Goal: Find specific page/section: Find specific page/section

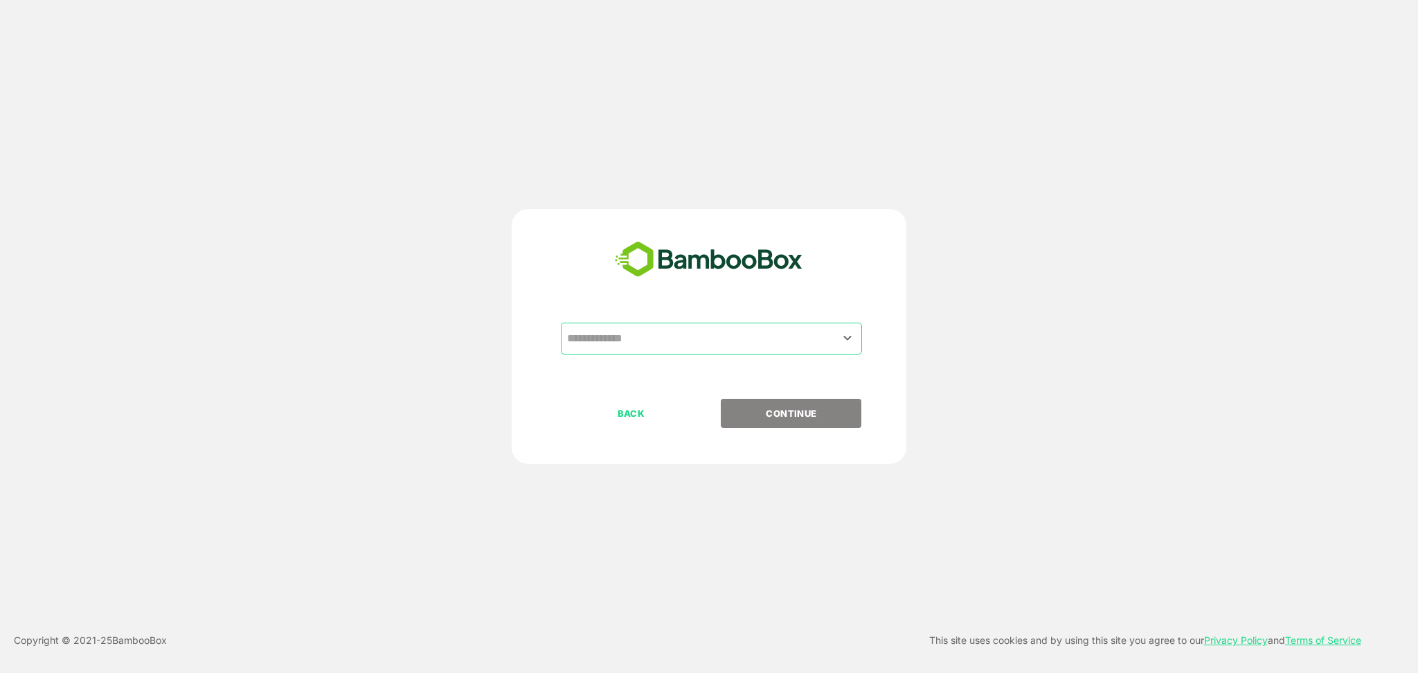
click at [663, 343] on input "text" at bounding box center [712, 338] width 296 height 26
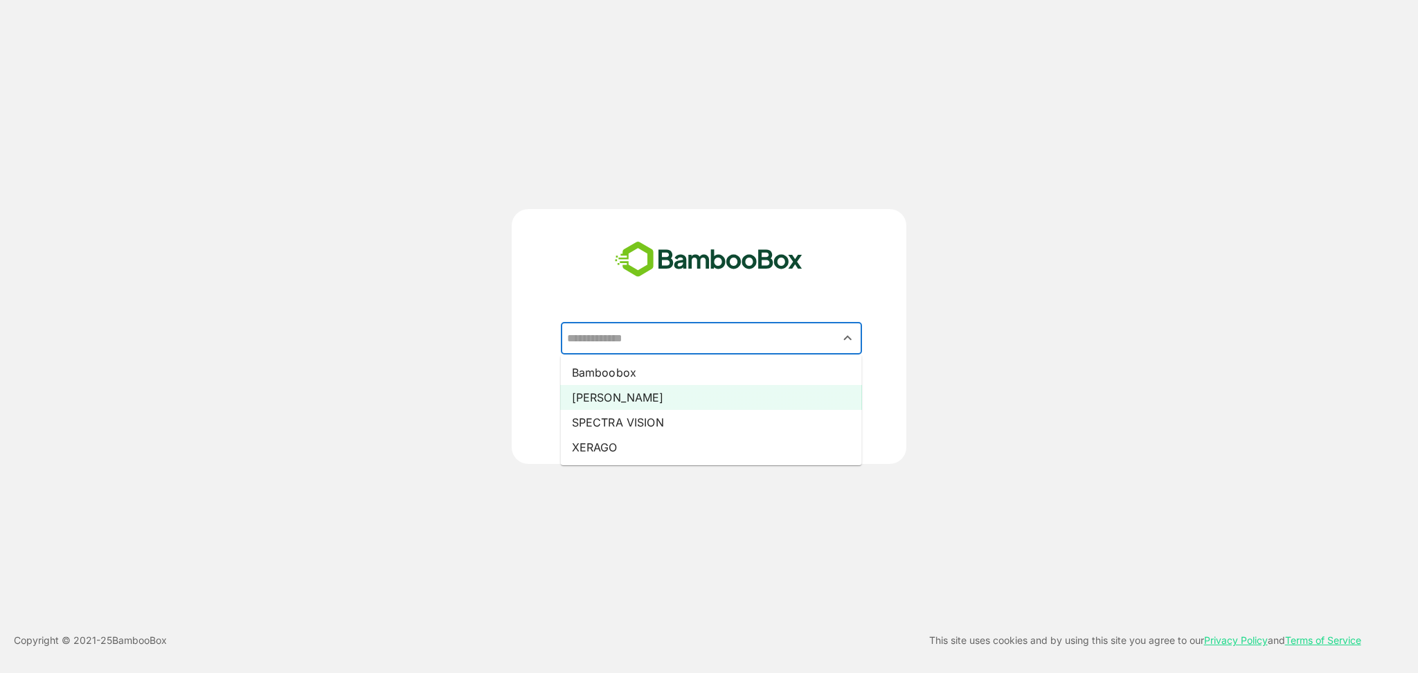
click at [621, 389] on li "[PERSON_NAME]" at bounding box center [711, 397] width 301 height 25
type input "*****"
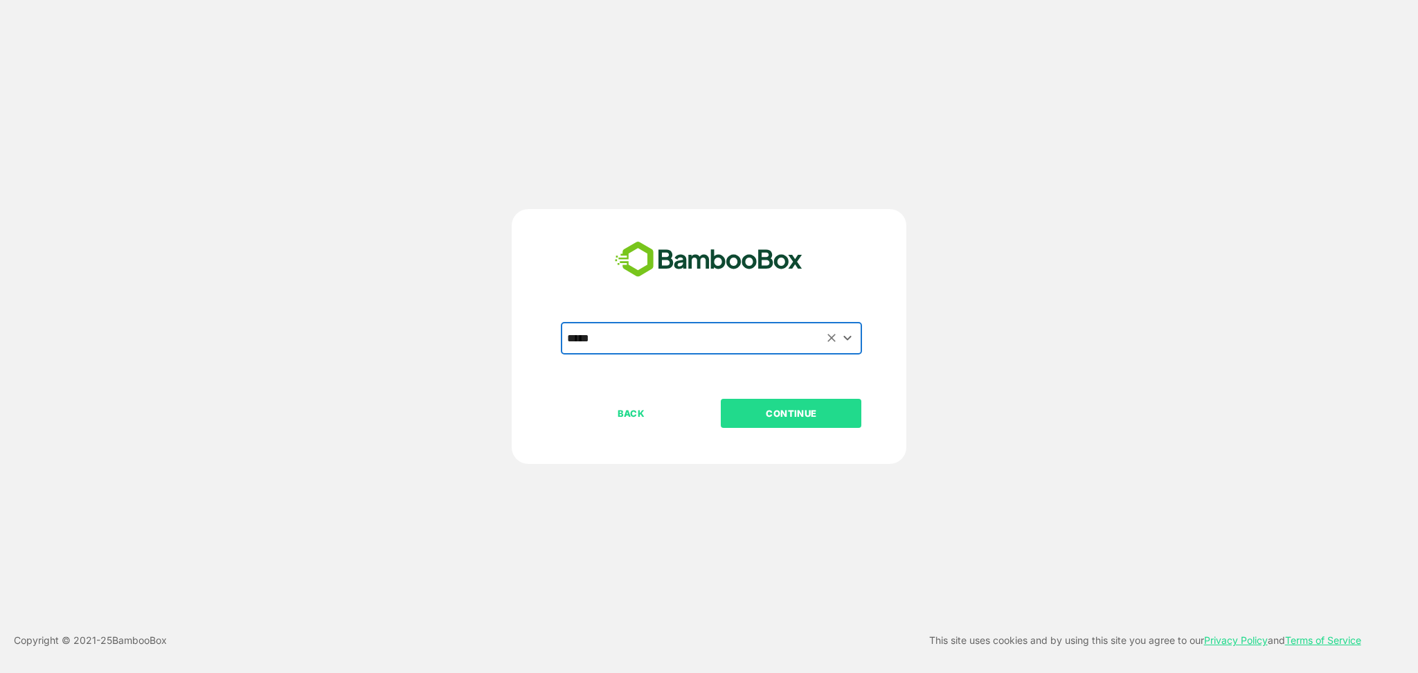
click at [753, 404] on button "CONTINUE" at bounding box center [791, 413] width 141 height 29
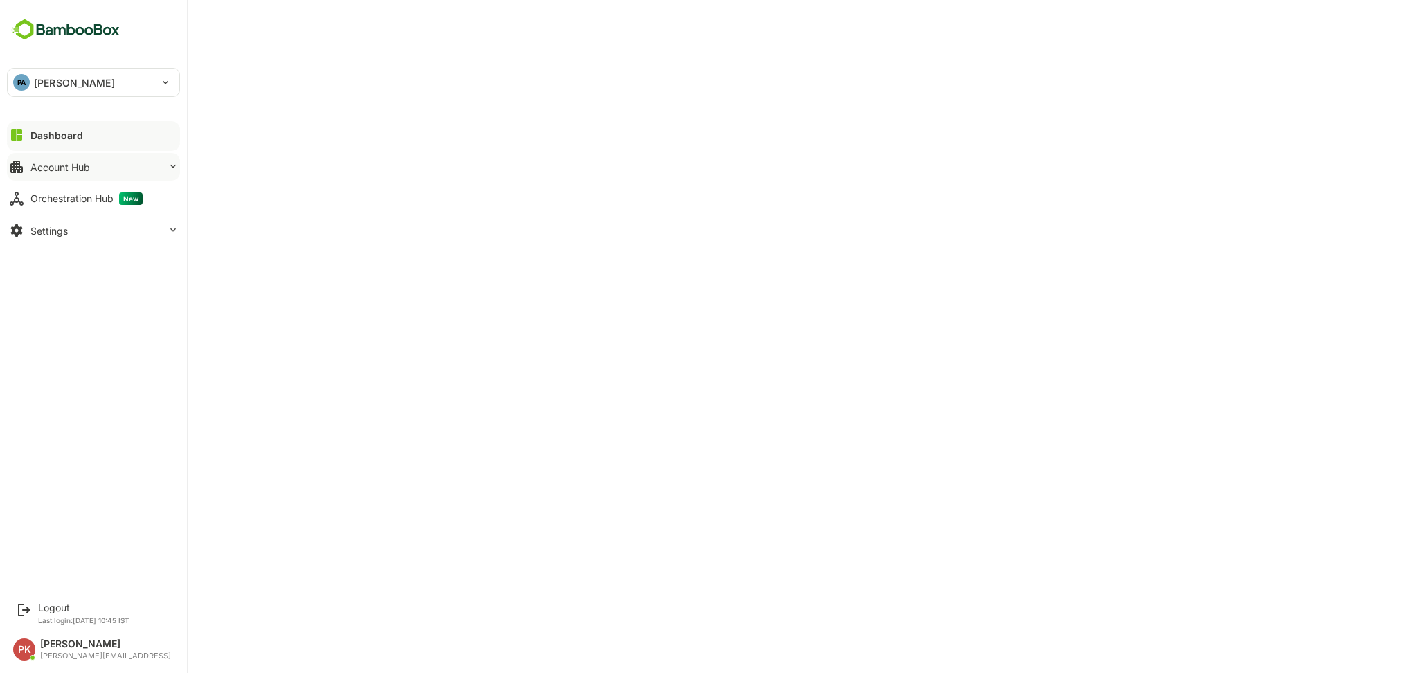
click at [152, 170] on button "Account Hub" at bounding box center [93, 167] width 173 height 28
click at [69, 151] on div "Dashboard Account Hub Orchestration Hub New Settings" at bounding box center [93, 182] width 187 height 127
click at [52, 157] on button "Account Hub" at bounding box center [93, 167] width 173 height 28
click at [115, 171] on button "Account Hub" at bounding box center [93, 167] width 173 height 28
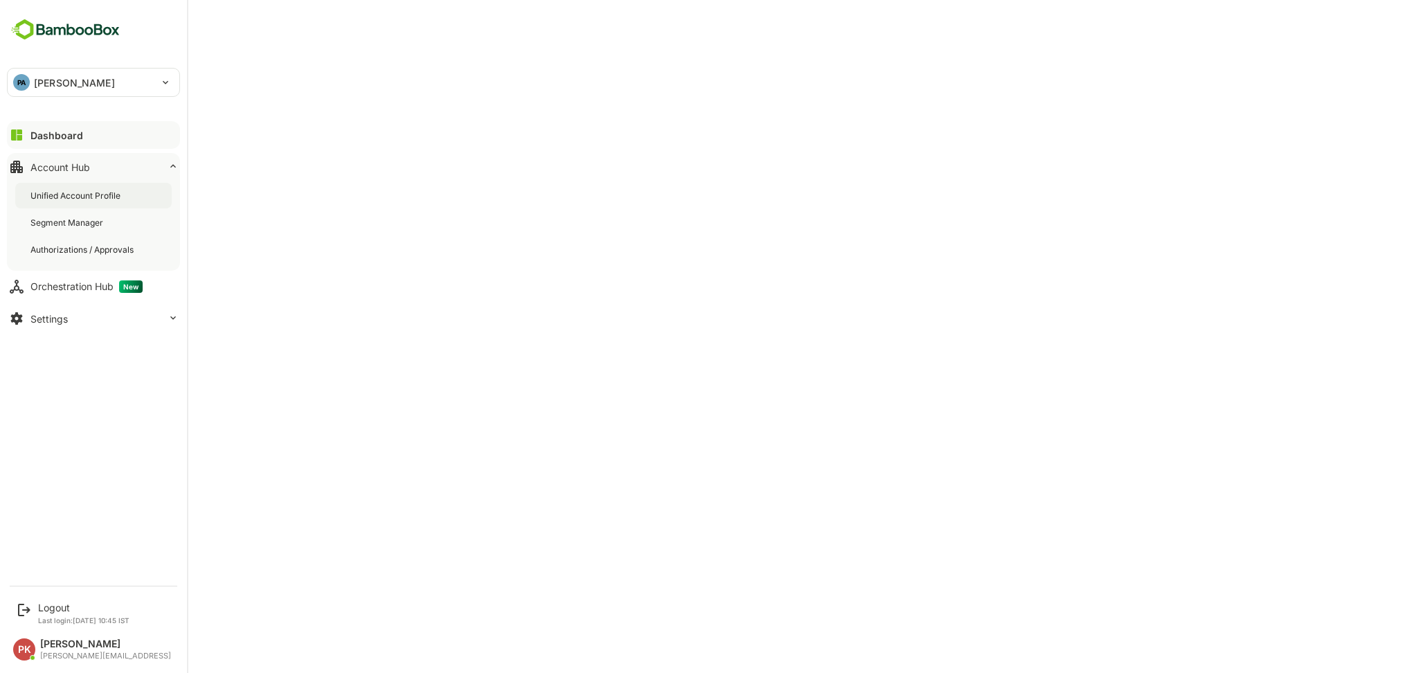
click at [98, 192] on div "Unified Account Profile" at bounding box center [76, 196] width 93 height 12
